Goal: Information Seeking & Learning: Find specific fact

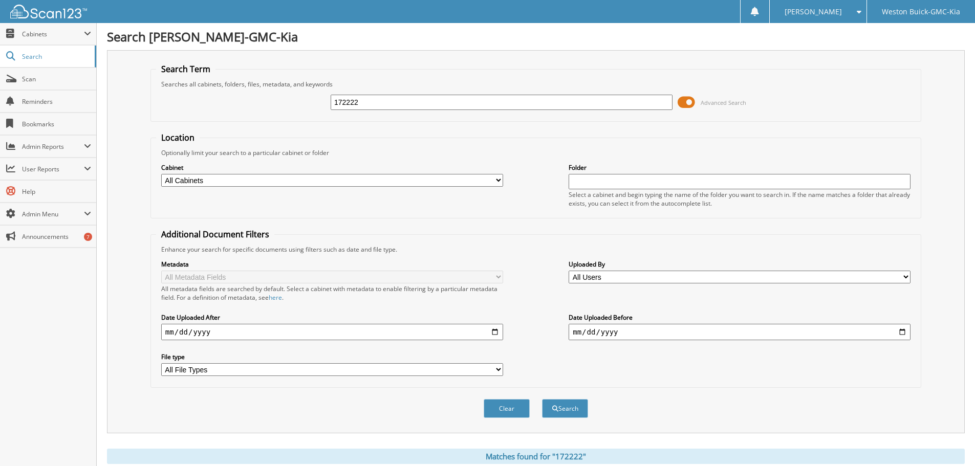
drag, startPoint x: 370, startPoint y: 99, endPoint x: 298, endPoint y: 96, distance: 71.7
click at [298, 96] on div "172222 Advanced Search" at bounding box center [536, 103] width 760 height 28
type input "0"
type input "171487"
click at [542, 399] on button "Search" at bounding box center [565, 408] width 46 height 19
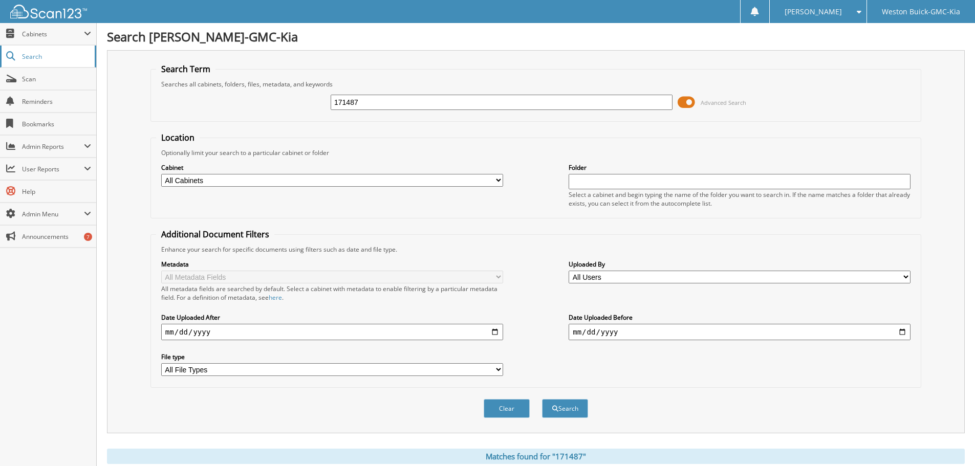
click at [35, 57] on span "Search" at bounding box center [56, 56] width 68 height 9
